Goal: Information Seeking & Learning: Learn about a topic

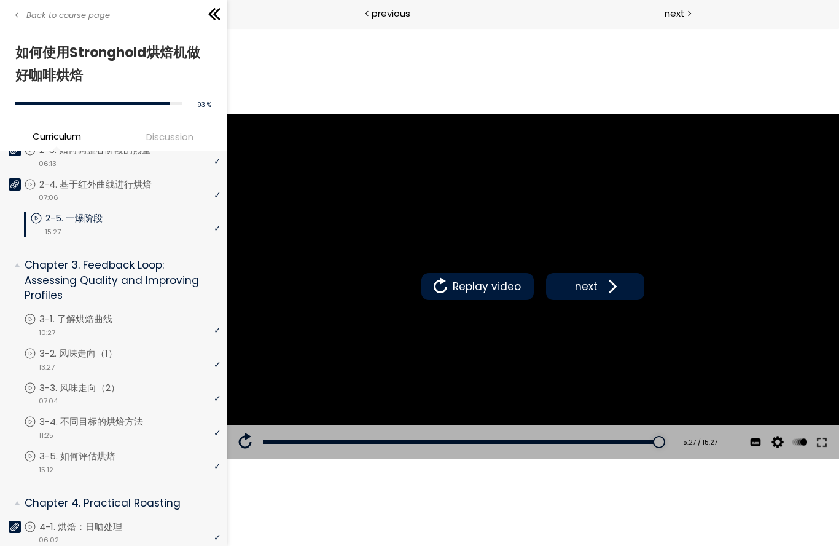
scroll to position [397, 0]
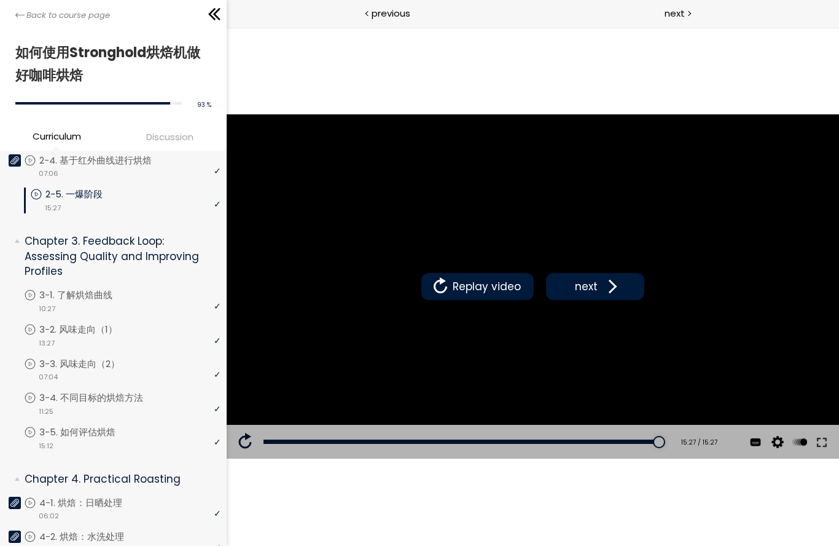
click at [56, 294] on p "3-1. 了解烘焙曲线" at bounding box center [88, 295] width 98 height 14
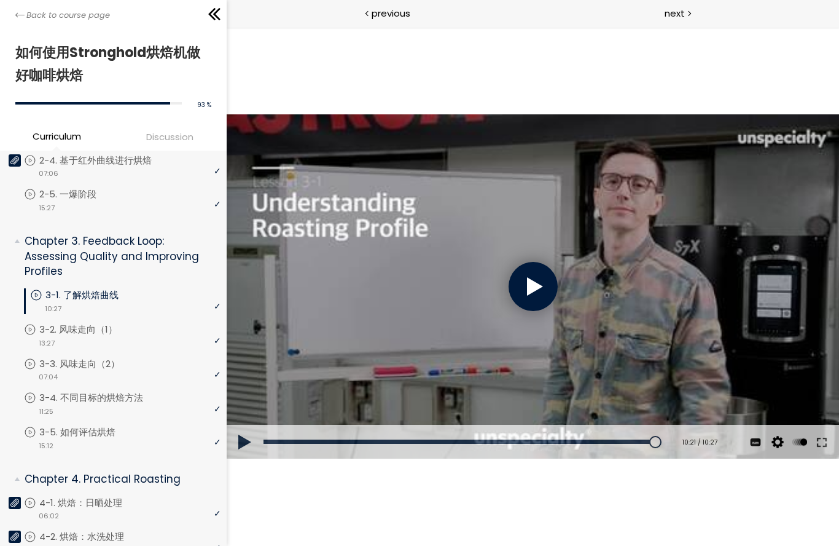
click at [556, 284] on div at bounding box center [532, 286] width 49 height 49
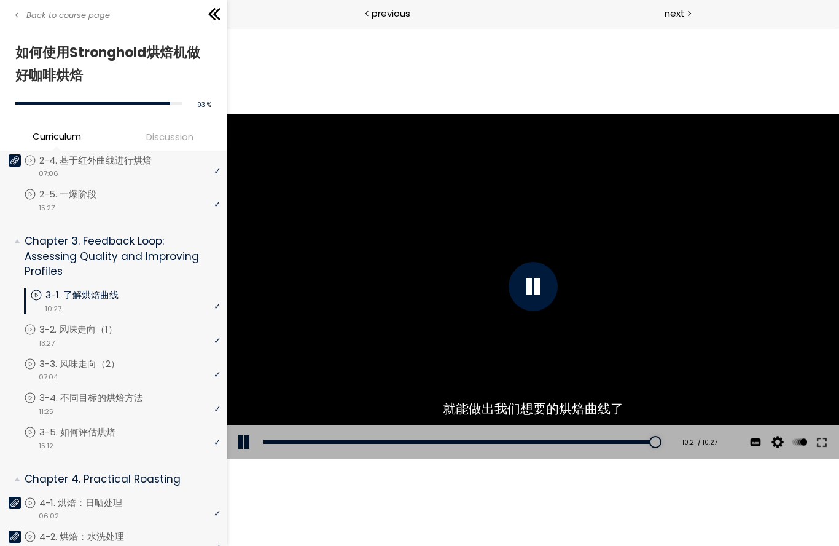
click at [819, 449] on button at bounding box center [821, 442] width 22 height 34
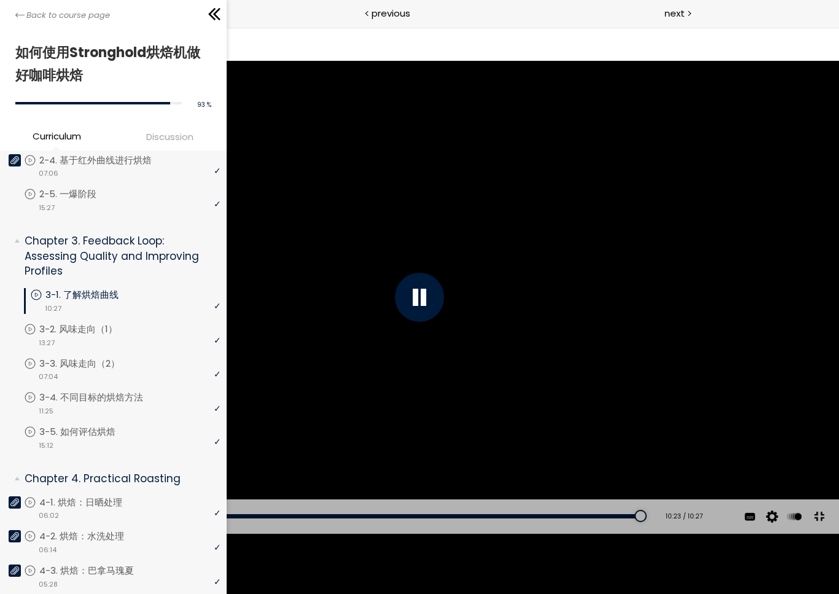
click at [731, 431] on div at bounding box center [419, 297] width 839 height 472
click at [732, 425] on div at bounding box center [419, 297] width 839 height 472
click at [723, 433] on div at bounding box center [419, 297] width 839 height 472
click at [726, 426] on div at bounding box center [419, 297] width 839 height 472
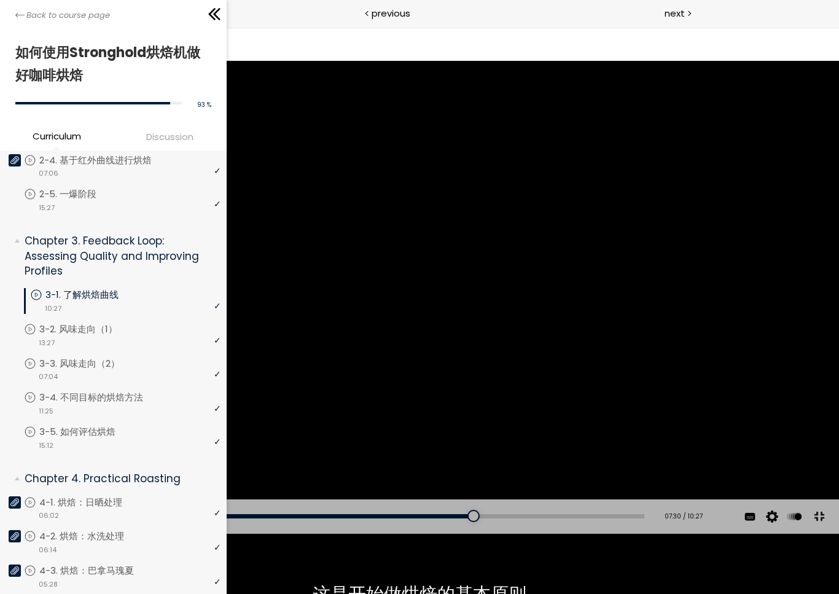
click at [593, 443] on div at bounding box center [419, 297] width 839 height 472
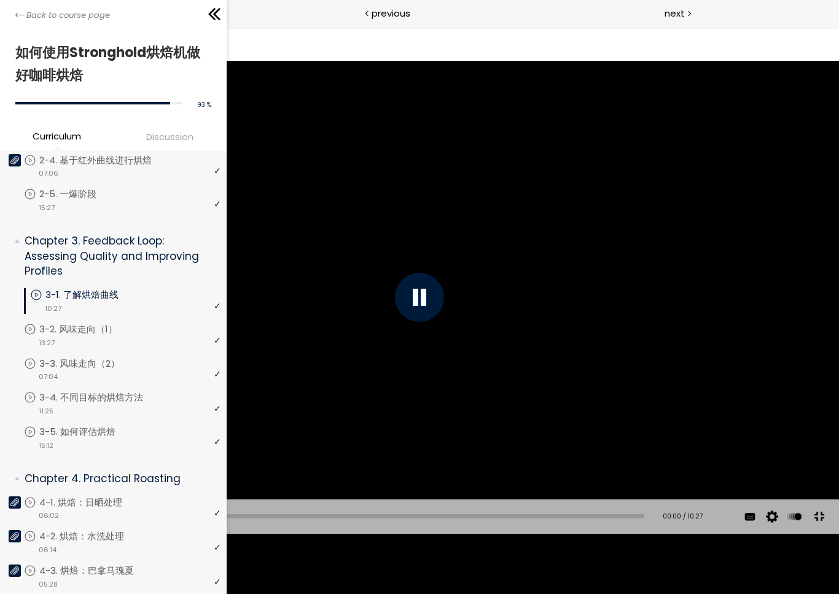
click at [71, 382] on div at bounding box center [419, 297] width 839 height 472
click at [748, 420] on div at bounding box center [419, 297] width 839 height 472
click at [37, 366] on div at bounding box center [419, 297] width 839 height 472
click at [59, 371] on div at bounding box center [419, 297] width 839 height 472
click at [740, 445] on div at bounding box center [419, 297] width 839 height 472
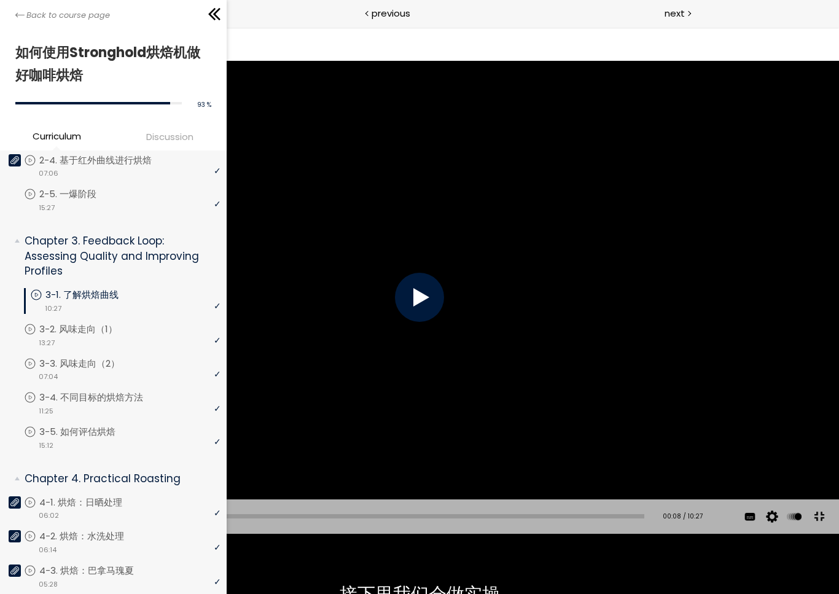
click at [736, 449] on div at bounding box center [419, 297] width 839 height 472
click at [56, 371] on div at bounding box center [419, 297] width 839 height 472
click at [52, 372] on div at bounding box center [419, 297] width 839 height 472
click at [57, 375] on div at bounding box center [419, 297] width 839 height 472
click at [737, 450] on div at bounding box center [419, 297] width 839 height 472
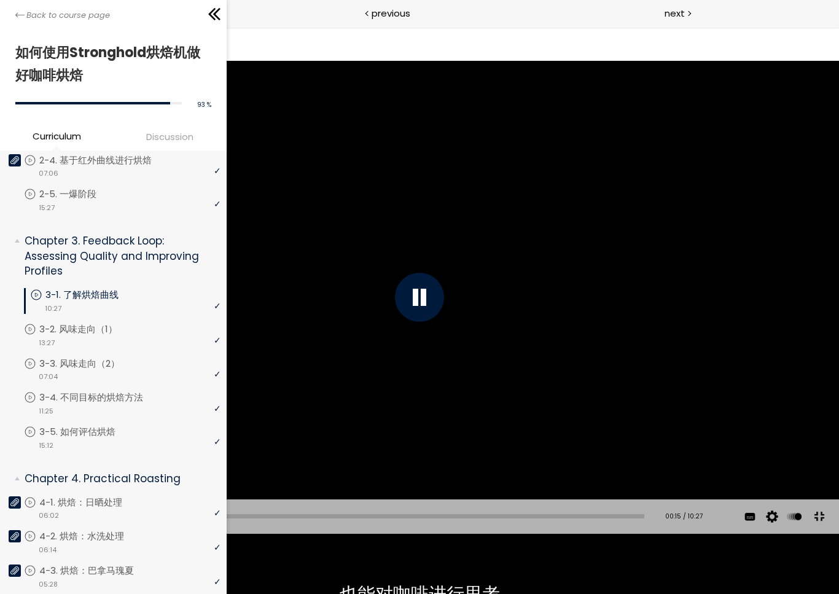
click at [747, 440] on div at bounding box center [419, 297] width 839 height 472
click at [745, 438] on div at bounding box center [419, 297] width 839 height 472
click at [742, 439] on div at bounding box center [419, 297] width 839 height 472
click at [740, 440] on div at bounding box center [419, 297] width 839 height 472
click at [727, 450] on div at bounding box center [419, 297] width 839 height 472
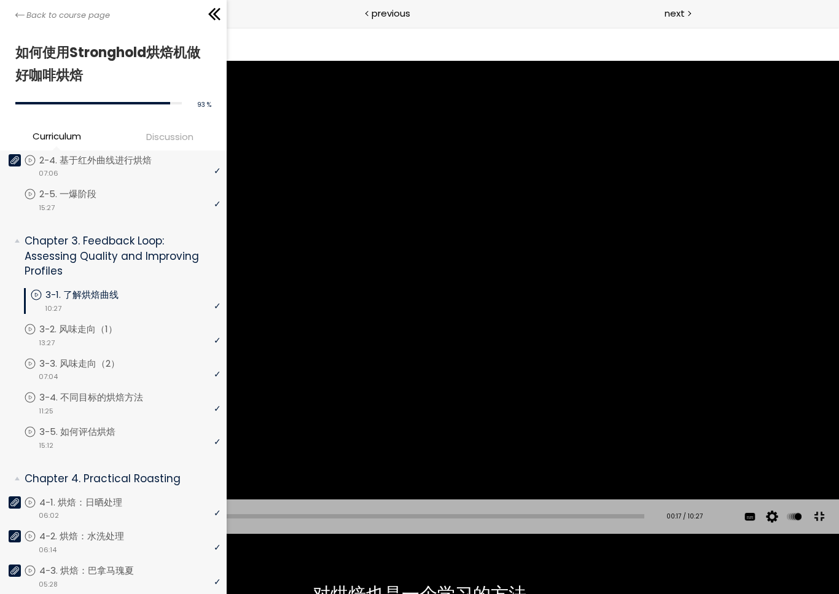
click at [730, 459] on div at bounding box center [419, 297] width 839 height 472
click at [727, 458] on div at bounding box center [419, 297] width 839 height 472
click at [723, 458] on div at bounding box center [419, 297] width 839 height 472
click at [726, 457] on div at bounding box center [419, 297] width 839 height 472
click at [724, 462] on div at bounding box center [419, 297] width 839 height 472
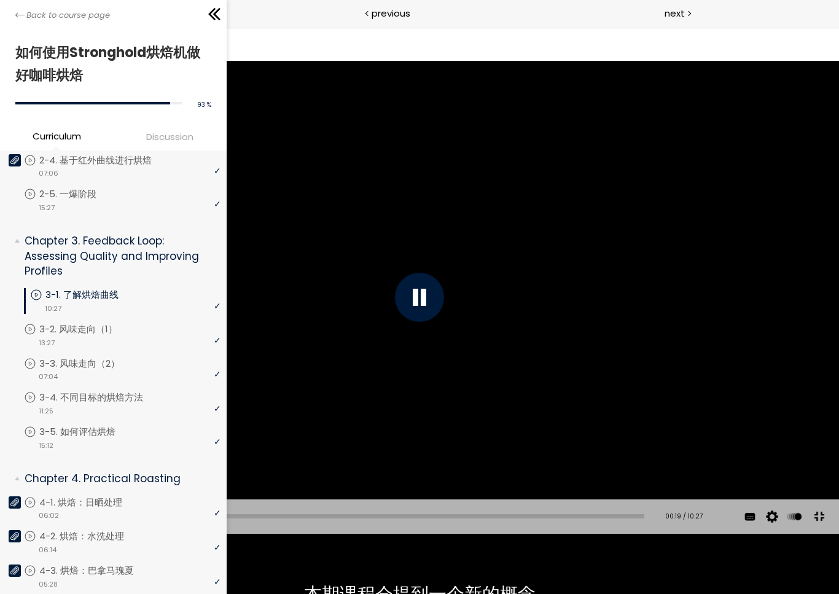
click at [741, 444] on div at bounding box center [419, 297] width 839 height 472
click at [737, 445] on div at bounding box center [419, 297] width 839 height 472
click at [736, 443] on div at bounding box center [419, 297] width 839 height 472
click at [728, 455] on div at bounding box center [419, 297] width 839 height 472
click at [727, 458] on div at bounding box center [419, 297] width 839 height 472
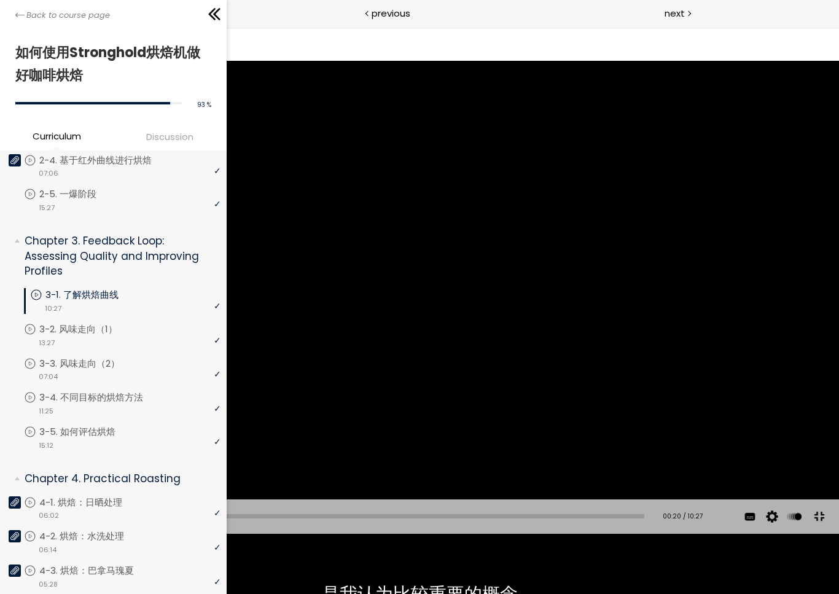
click at [665, 328] on div at bounding box center [419, 297] width 839 height 472
click at [485, 320] on div at bounding box center [419, 297] width 839 height 472
click at [546, 379] on div at bounding box center [419, 297] width 839 height 472
click at [653, 399] on div at bounding box center [419, 297] width 839 height 472
click at [596, 367] on div at bounding box center [419, 297] width 839 height 472
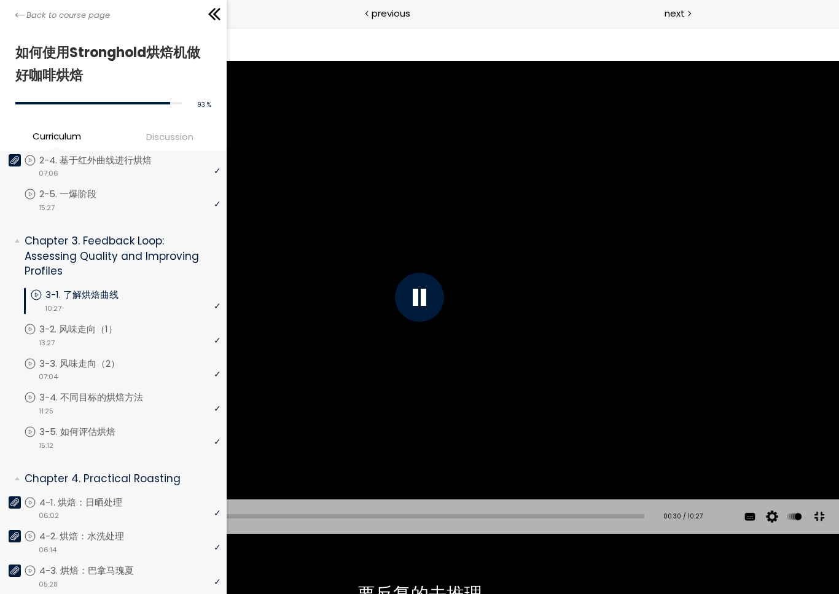
click at [667, 351] on div at bounding box center [419, 297] width 839 height 472
click at [670, 348] on div at bounding box center [419, 297] width 839 height 472
click at [654, 356] on div at bounding box center [419, 297] width 839 height 472
click at [653, 351] on div at bounding box center [419, 297] width 839 height 472
click at [661, 354] on div at bounding box center [419, 297] width 839 height 472
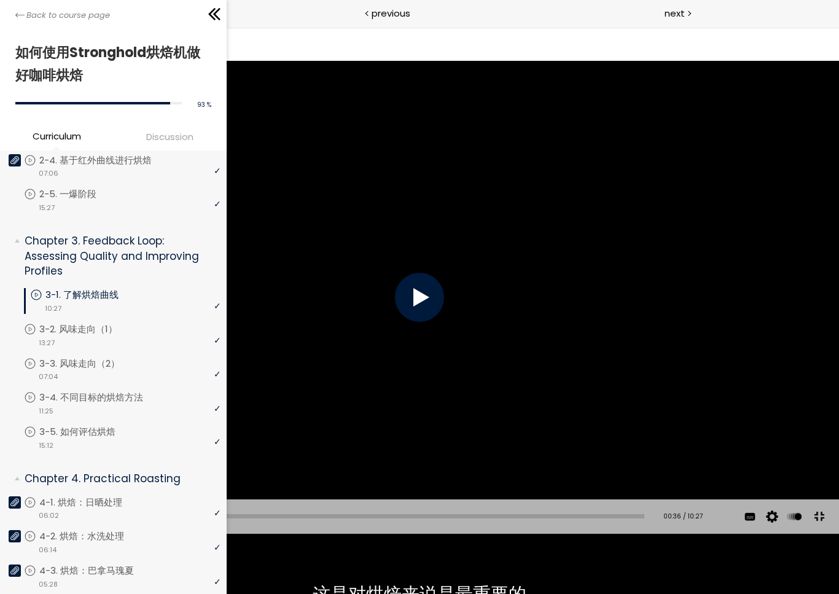
click at [672, 351] on div at bounding box center [419, 297] width 839 height 472
click at [628, 356] on div at bounding box center [419, 297] width 839 height 472
click at [457, 453] on div at bounding box center [419, 297] width 839 height 472
click at [683, 368] on div at bounding box center [419, 297] width 839 height 472
click at [705, 358] on div at bounding box center [419, 297] width 839 height 472
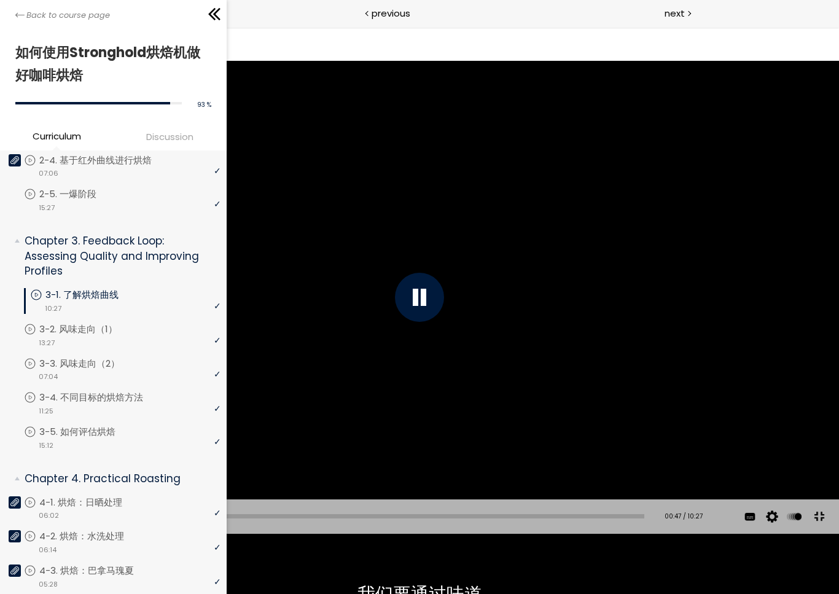
click at [715, 352] on div at bounding box center [419, 297] width 839 height 472
click at [708, 355] on div at bounding box center [419, 297] width 839 height 472
click at [715, 348] on div at bounding box center [419, 297] width 839 height 472
click at [713, 347] on div at bounding box center [419, 297] width 839 height 472
click at [708, 351] on div at bounding box center [419, 297] width 839 height 472
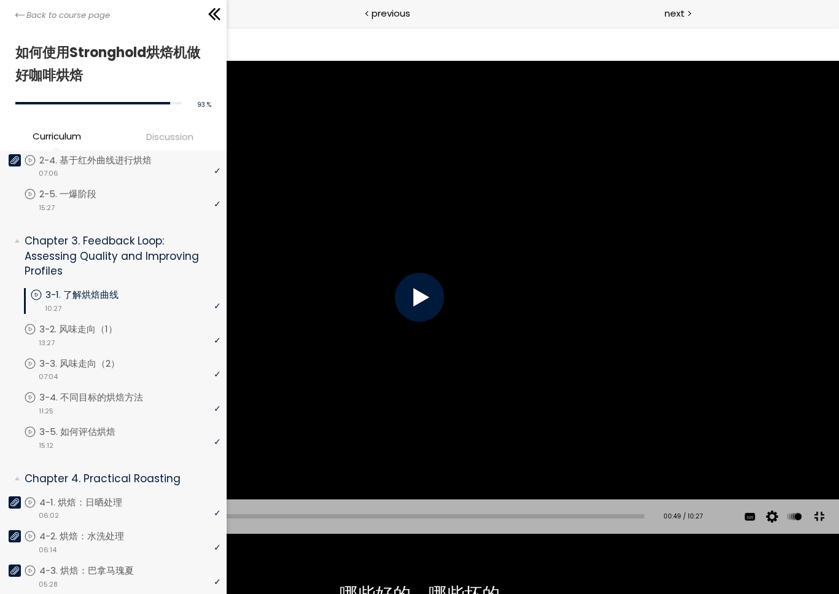
click at [708, 351] on div at bounding box center [419, 297] width 839 height 472
click at [707, 352] on div at bounding box center [419, 297] width 839 height 472
click at [712, 351] on div at bounding box center [419, 297] width 839 height 472
click at [702, 384] on div at bounding box center [419, 297] width 839 height 472
click at [708, 384] on div at bounding box center [419, 297] width 839 height 472
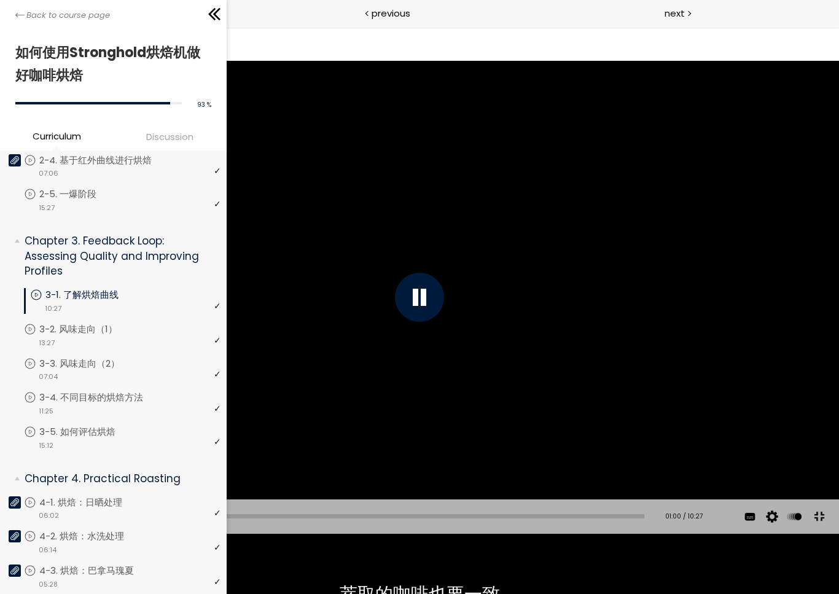
click at [688, 385] on div at bounding box center [419, 297] width 839 height 472
click at [692, 386] on div at bounding box center [419, 297] width 839 height 472
click at [683, 391] on div at bounding box center [419, 297] width 839 height 472
click at [687, 390] on div at bounding box center [419, 297] width 839 height 472
click at [687, 393] on div at bounding box center [419, 297] width 839 height 472
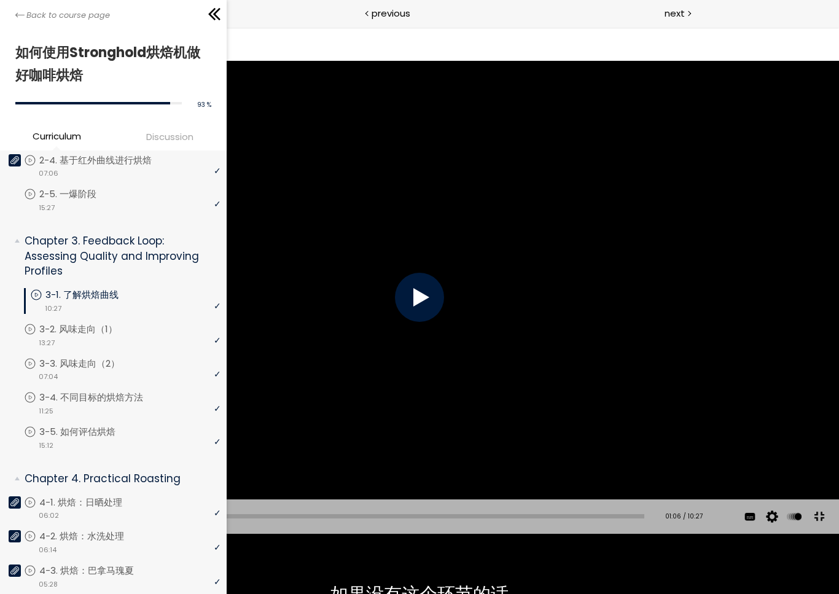
click at [686, 395] on div at bounding box center [419, 297] width 839 height 472
click at [687, 392] on div at bounding box center [419, 297] width 839 height 472
click at [689, 394] on div at bounding box center [419, 297] width 839 height 472
click at [685, 392] on div at bounding box center [419, 297] width 839 height 472
click at [683, 392] on div at bounding box center [419, 297] width 839 height 472
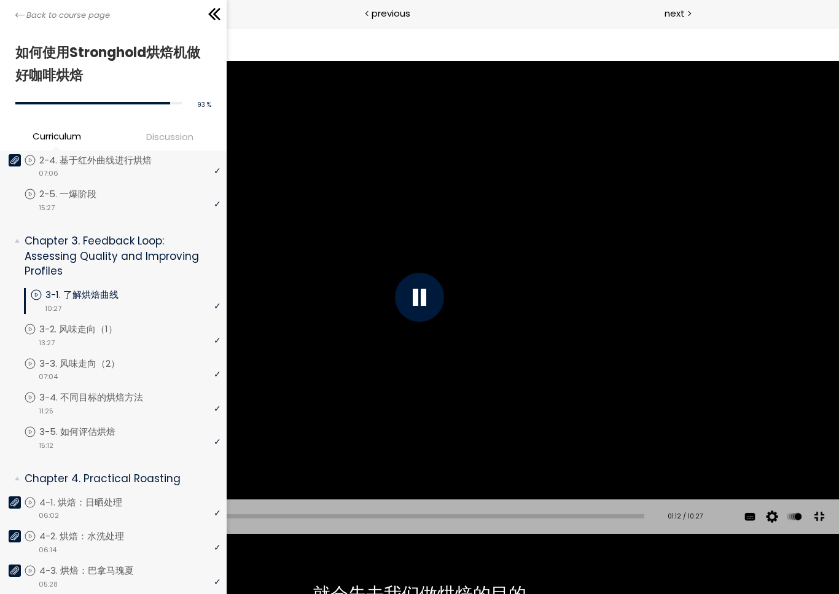
click at [685, 390] on div at bounding box center [419, 297] width 839 height 472
click at [686, 391] on div at bounding box center [419, 297] width 839 height 472
click at [687, 391] on div at bounding box center [419, 297] width 839 height 472
click at [692, 388] on div at bounding box center [419, 297] width 839 height 472
click at [693, 388] on div at bounding box center [419, 297] width 839 height 472
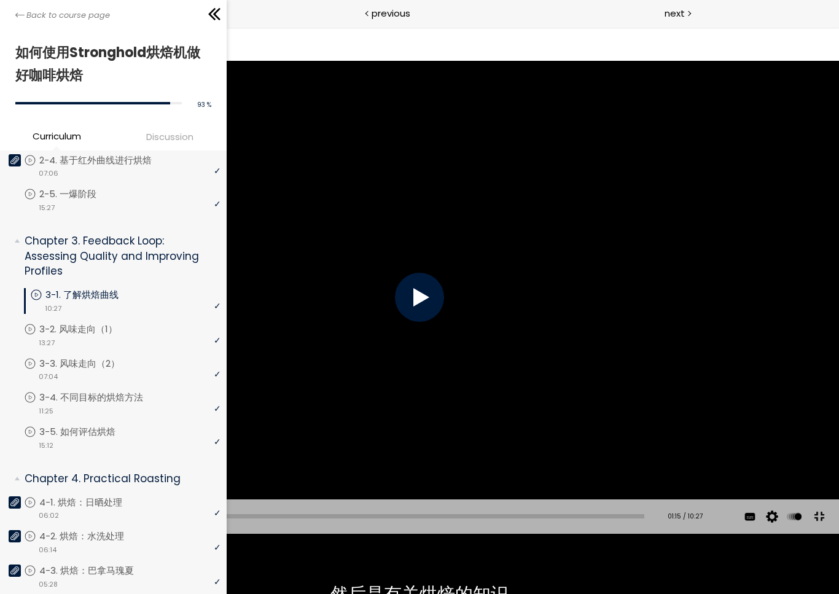
click at [685, 391] on div at bounding box center [419, 297] width 839 height 472
click at [694, 387] on div at bounding box center [419, 297] width 839 height 472
click at [529, 379] on div at bounding box center [419, 297] width 839 height 472
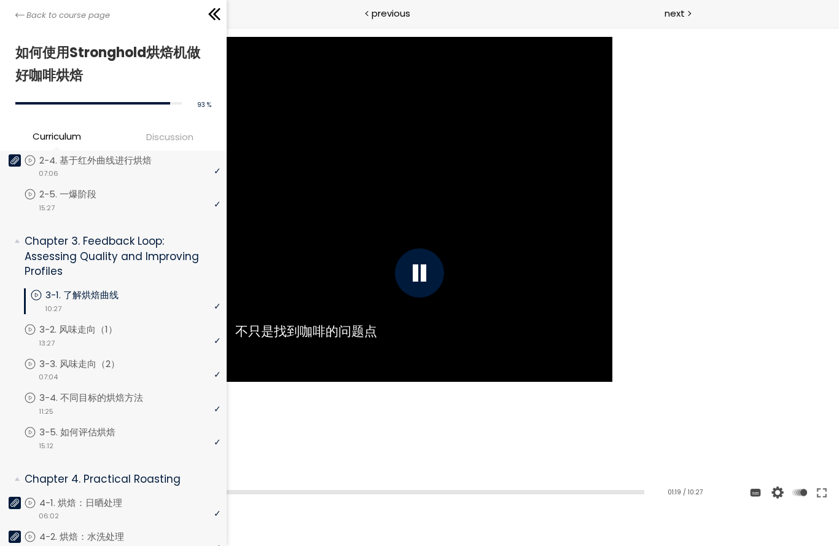
click at [395, 261] on div at bounding box center [419, 272] width 49 height 49
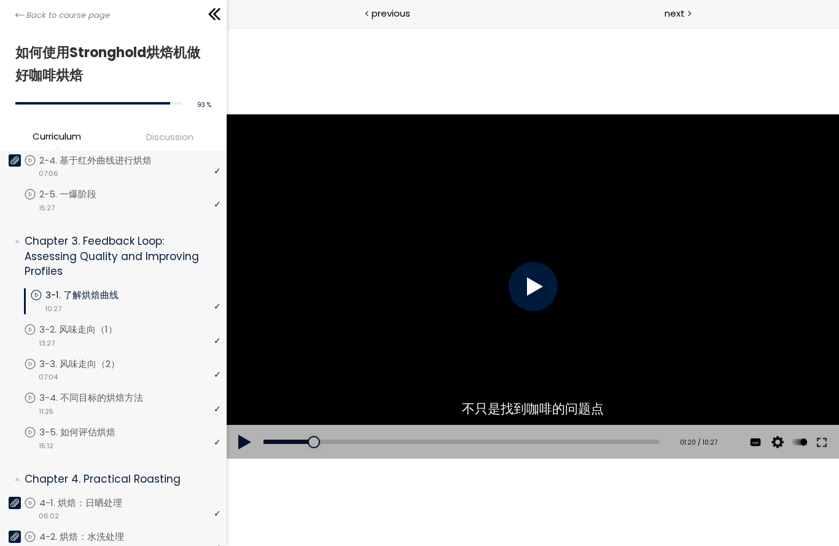
click at [829, 452] on button at bounding box center [821, 442] width 22 height 34
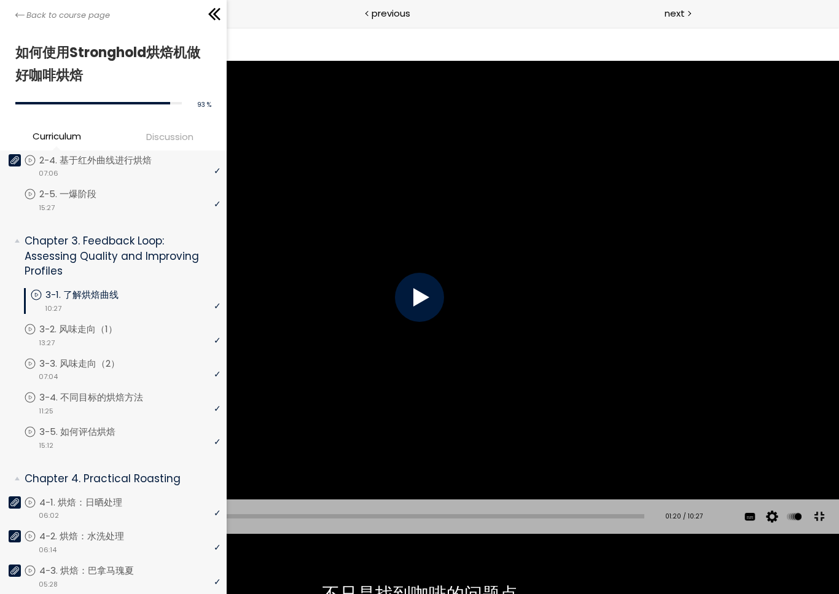
click at [715, 378] on div at bounding box center [419, 297] width 839 height 472
click at [657, 410] on div at bounding box center [419, 297] width 839 height 472
click at [637, 433] on div at bounding box center [419, 297] width 839 height 472
click at [622, 450] on div at bounding box center [419, 297] width 839 height 472
click at [606, 489] on div at bounding box center [419, 297] width 839 height 472
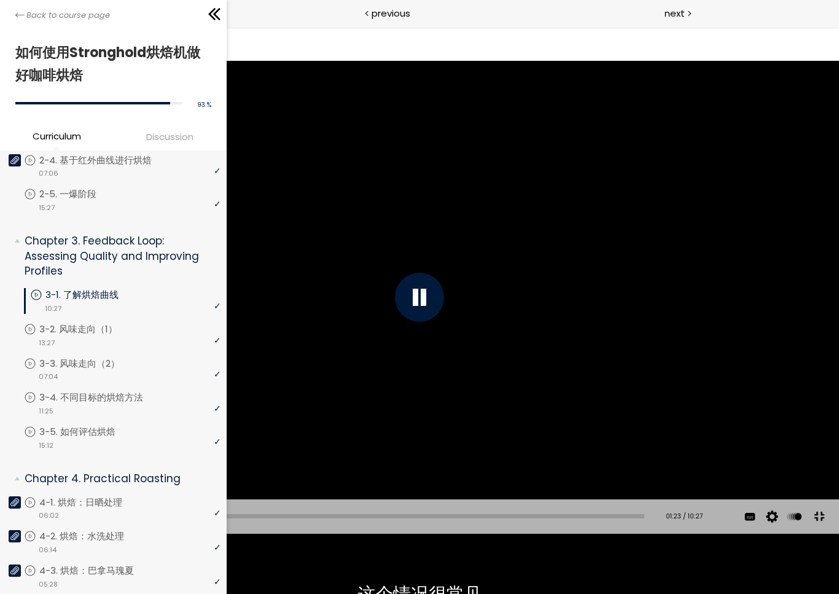
click at [656, 461] on div at bounding box center [419, 297] width 839 height 472
click at [652, 455] on div at bounding box center [419, 297] width 839 height 472
click at [637, 453] on div at bounding box center [419, 297] width 839 height 472
click at [645, 425] on div at bounding box center [419, 297] width 839 height 472
click at [643, 439] on div at bounding box center [419, 297] width 839 height 472
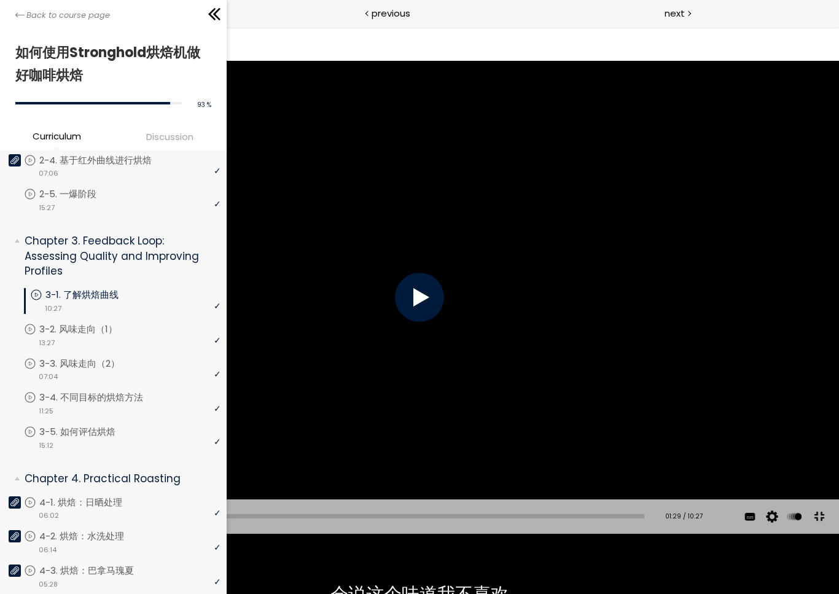
click at [668, 447] on div at bounding box center [419, 297] width 839 height 472
click at [659, 435] on div at bounding box center [419, 297] width 839 height 472
click at [645, 450] on div at bounding box center [419, 297] width 839 height 472
click at [619, 457] on div at bounding box center [419, 297] width 839 height 472
click at [648, 428] on div at bounding box center [419, 297] width 839 height 472
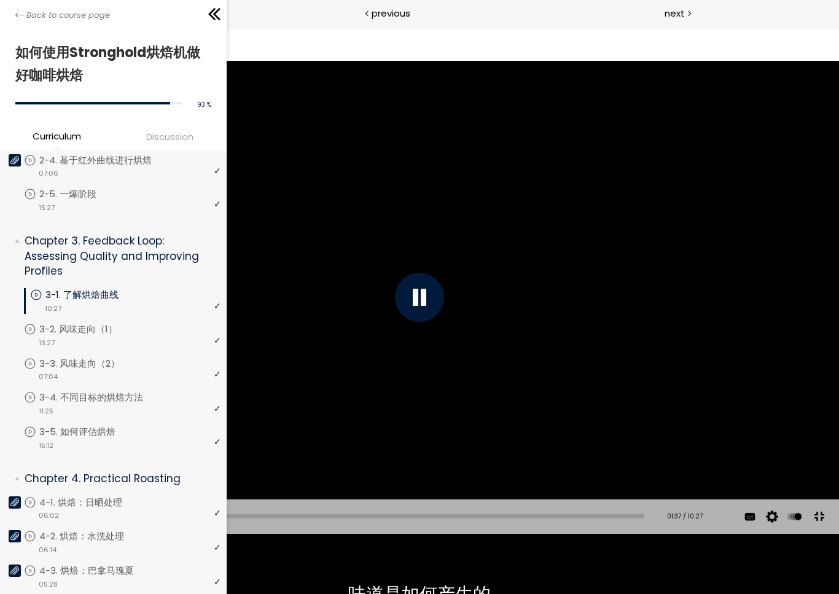
click at [689, 420] on div at bounding box center [419, 297] width 839 height 472
click at [673, 428] on div at bounding box center [419, 297] width 839 height 472
click at [683, 417] on div at bounding box center [419, 297] width 839 height 472
click at [669, 418] on div at bounding box center [419, 297] width 839 height 472
click at [649, 434] on div at bounding box center [419, 297] width 839 height 472
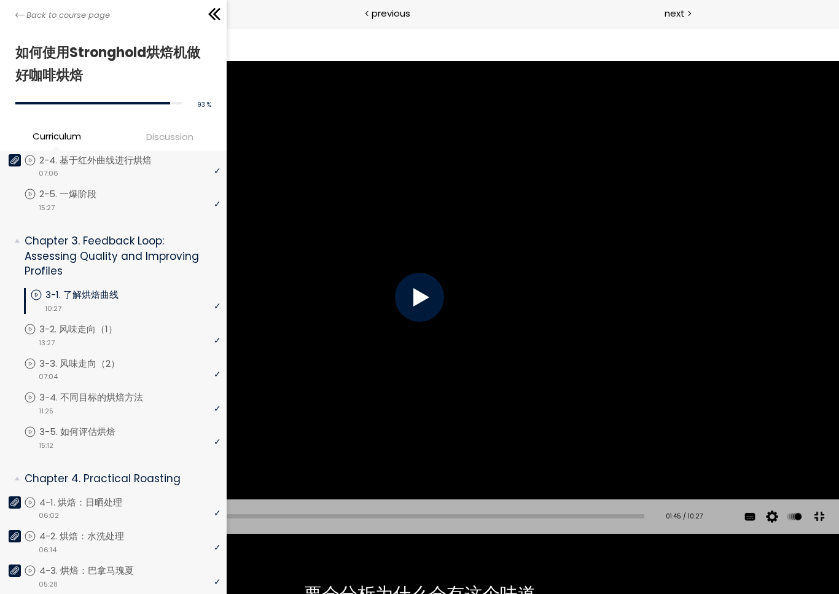
click at [649, 428] on div at bounding box center [419, 297] width 839 height 472
click at [594, 477] on div at bounding box center [419, 297] width 839 height 472
click at [609, 480] on div at bounding box center [419, 297] width 839 height 472
click at [592, 379] on div at bounding box center [419, 297] width 839 height 472
click at [589, 424] on div at bounding box center [419, 297] width 839 height 472
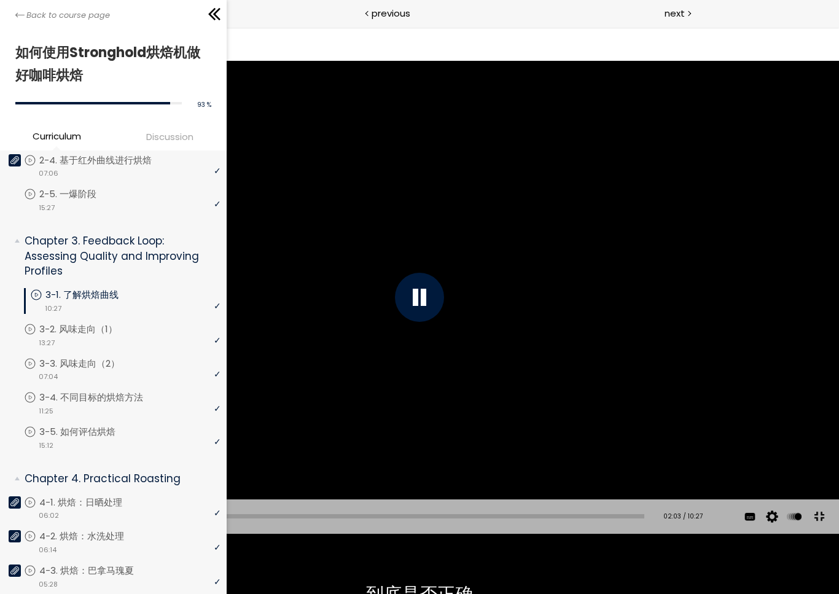
click at [589, 440] on div at bounding box center [419, 297] width 839 height 472
click at [578, 448] on div at bounding box center [419, 297] width 839 height 472
click at [92, 198] on div at bounding box center [419, 297] width 839 height 472
